Goal: Check status: Check status

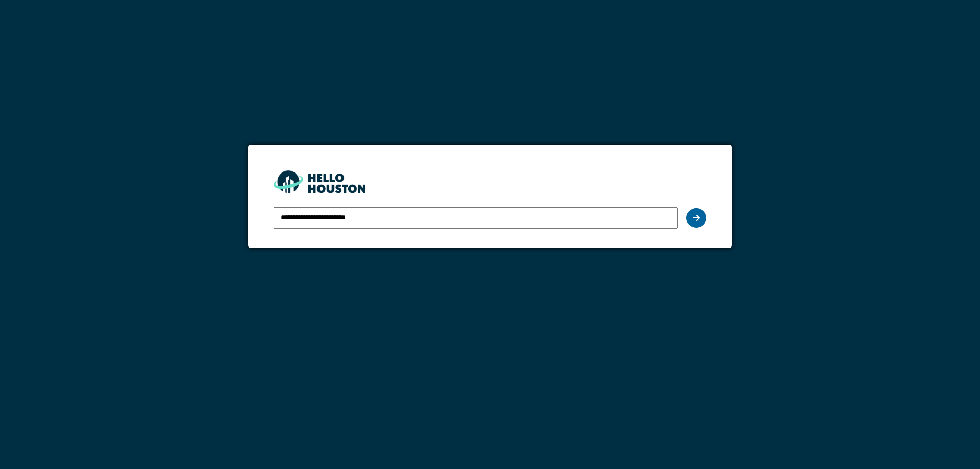
click at [699, 218] on icon at bounding box center [696, 218] width 7 height 8
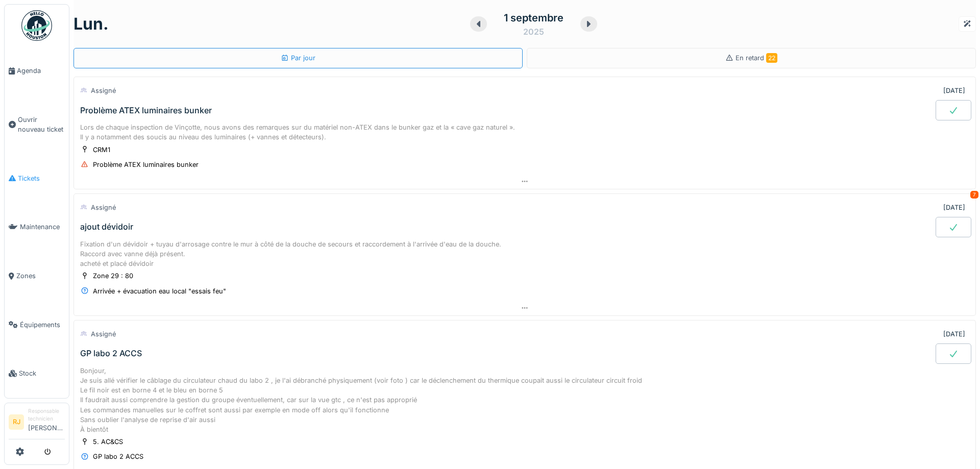
click at [31, 174] on span "Tickets" at bounding box center [41, 179] width 47 height 10
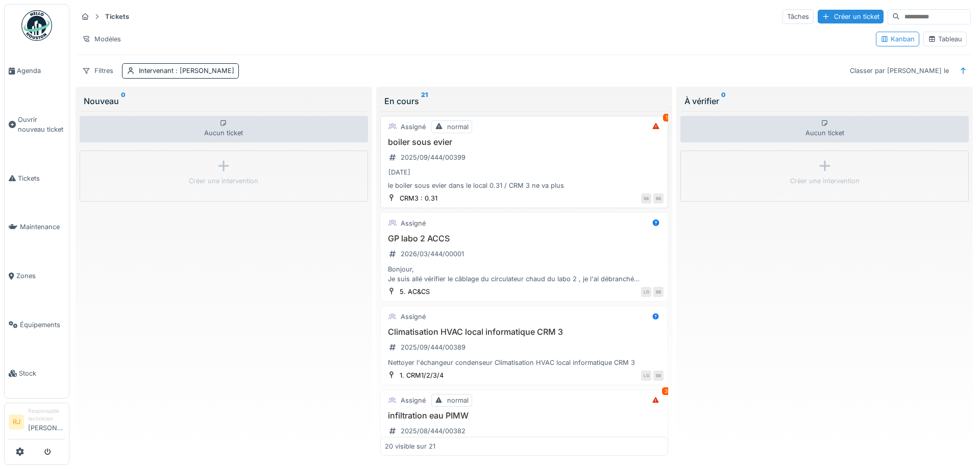
click at [531, 188] on div "le boiler sous evier dans le local 0.31 / CRM 3 ne va plus" at bounding box center [524, 186] width 279 height 10
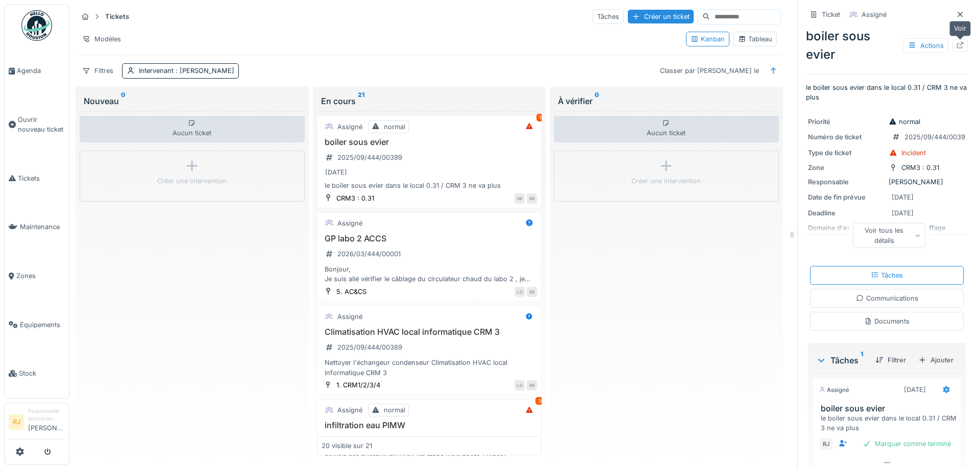
click at [963, 50] on div at bounding box center [960, 46] width 8 height 10
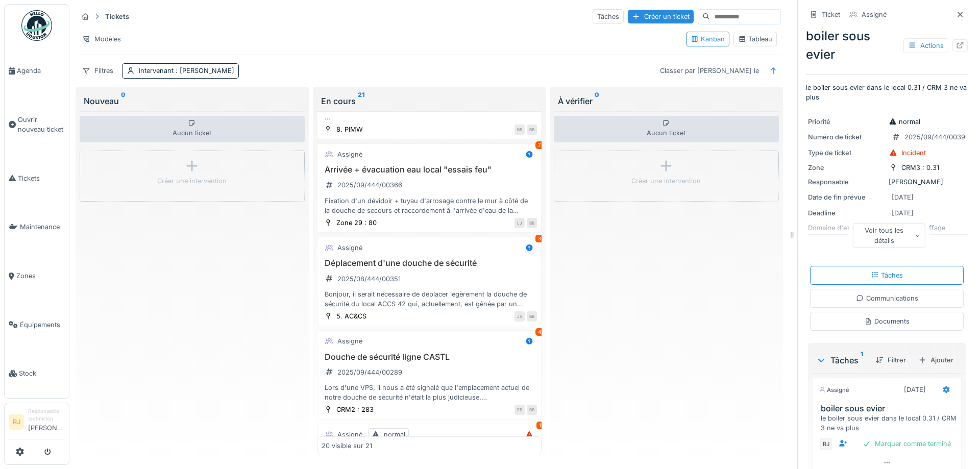
scroll to position [368, 0]
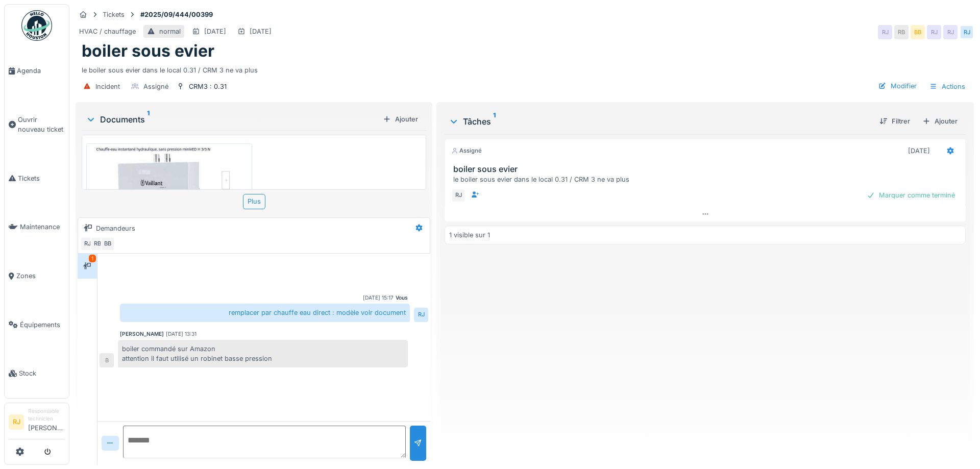
click at [172, 168] on img at bounding box center [169, 186] width 161 height 81
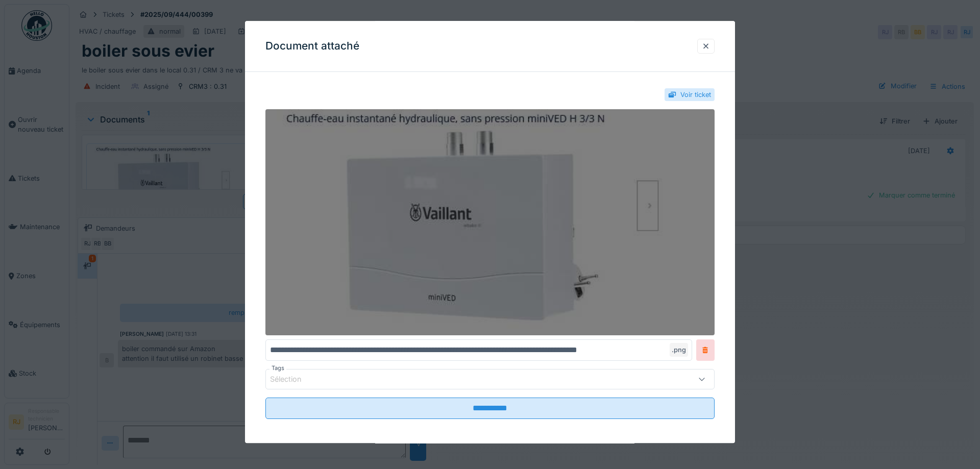
click at [655, 208] on img at bounding box center [490, 223] width 449 height 226
